Goal: Book appointment/travel/reservation

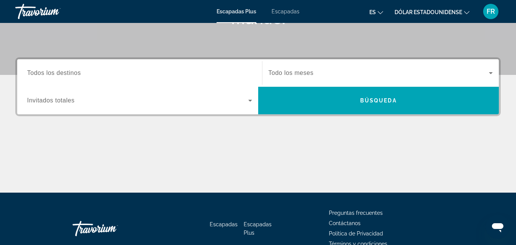
scroll to position [136, 0]
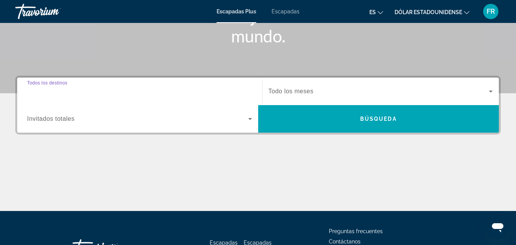
click at [104, 90] on input "Destination Todos los destinos" at bounding box center [139, 91] width 225 height 9
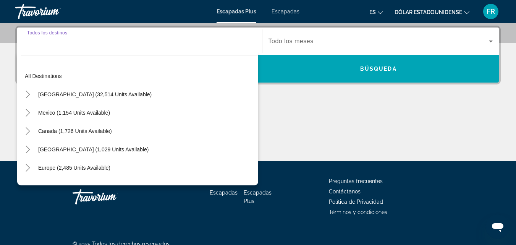
scroll to position [187, 0]
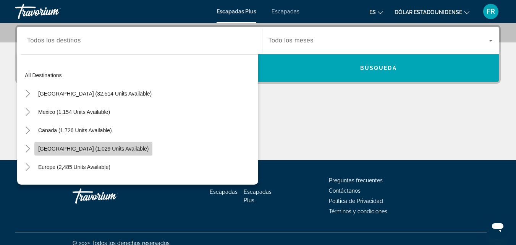
click at [68, 142] on span "Widget de búsqueda" at bounding box center [93, 148] width 118 height 18
type input "**********"
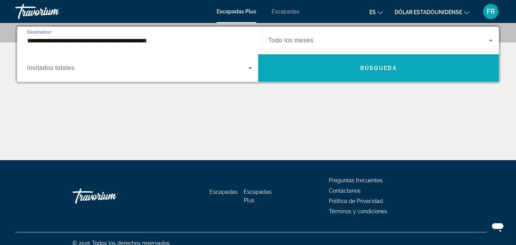
click at [362, 67] on span "Búsqueda" at bounding box center [378, 68] width 37 height 6
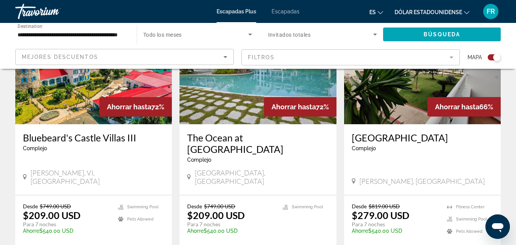
scroll to position [320, 0]
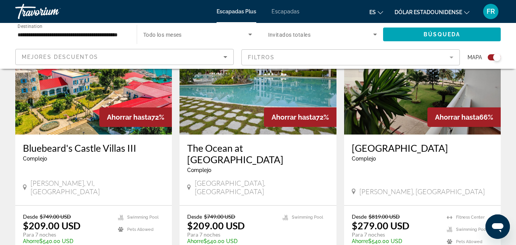
click at [271, 97] on img "Contenido principal" at bounding box center [257, 73] width 157 height 122
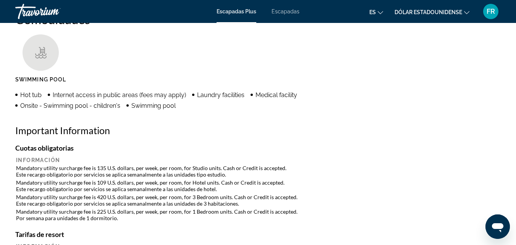
scroll to position [777, 0]
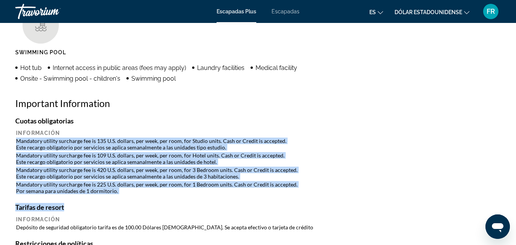
drag, startPoint x: 16, startPoint y: 140, endPoint x: 165, endPoint y: 195, distance: 158.7
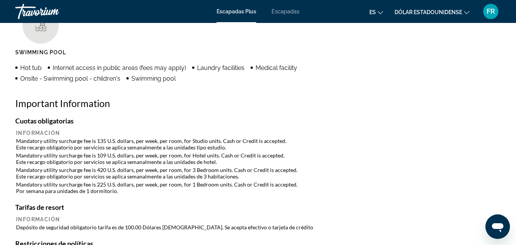
click at [365, 111] on div "Comodidades Swimming Pool Hot tub Internet access in public areas (fees may app…" at bounding box center [257, 189] width 485 height 410
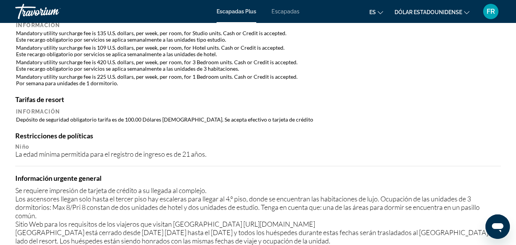
scroll to position [0, 0]
